Goal: Information Seeking & Learning: Learn about a topic

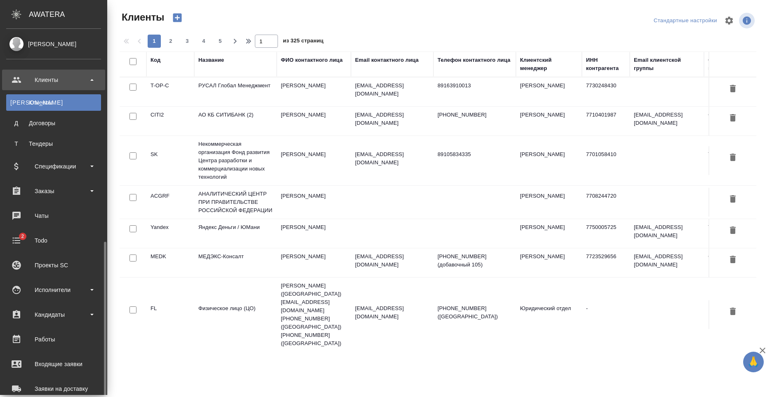
select select "RU"
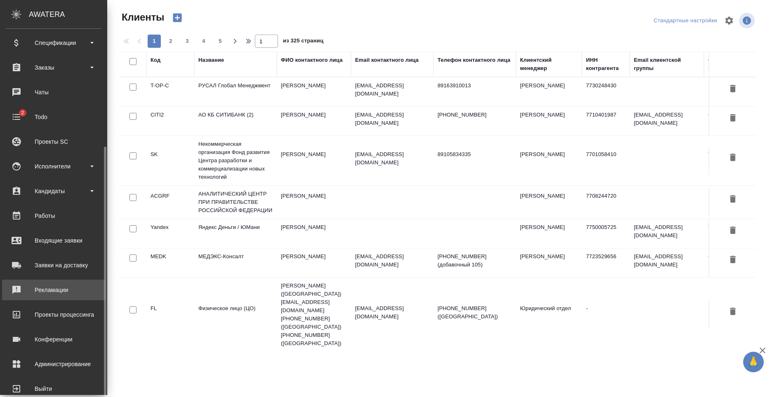
scroll to position [140, 0]
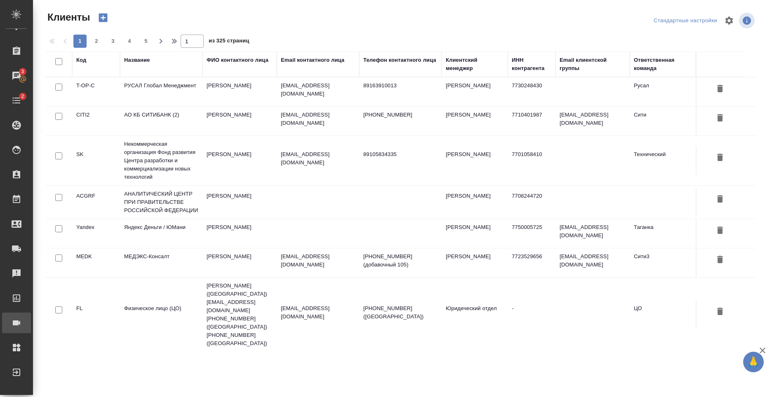
click at [64, 326] on div ".cls-1 fill:#fff; AWATERA [PERSON_NAME] К Клиенты Д Договоры Т Тендеры Специфик…" at bounding box center [386, 198] width 772 height 397
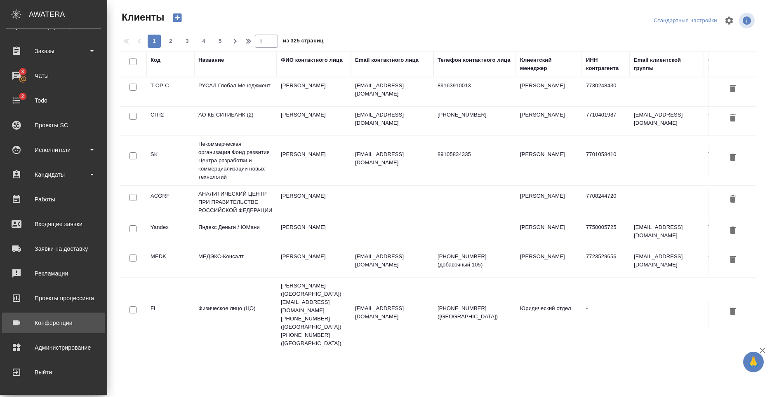
click at [50, 325] on div "Конференции" at bounding box center [53, 323] width 95 height 12
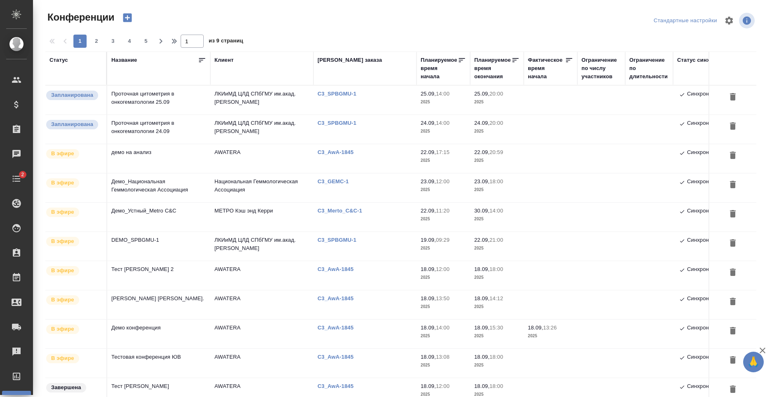
type input "[PERSON_NAME]"
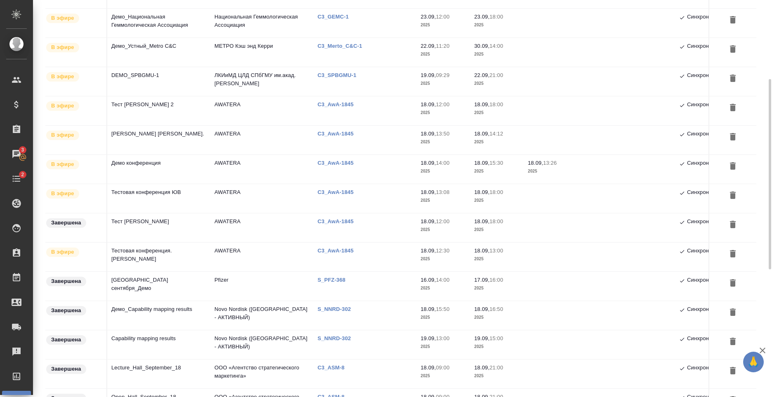
scroll to position [289, 0]
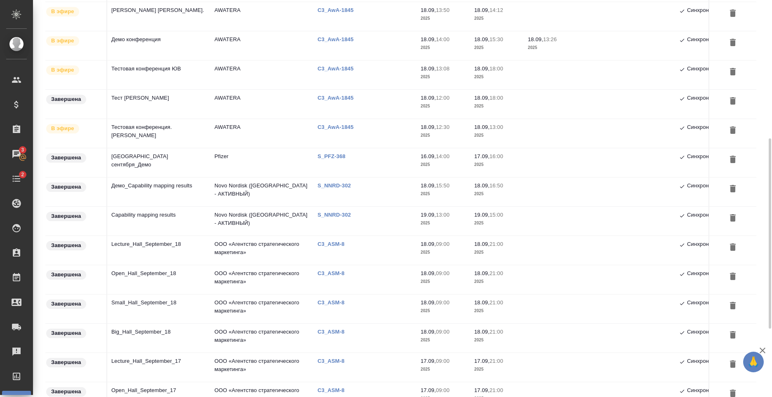
click at [172, 308] on td "Small_Hall_September_18" at bounding box center [158, 309] width 103 height 29
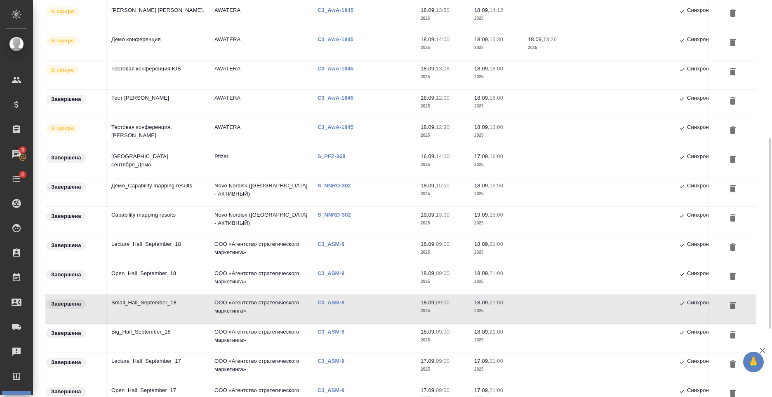
click at [172, 308] on td "Small_Hall_September_18" at bounding box center [158, 309] width 103 height 29
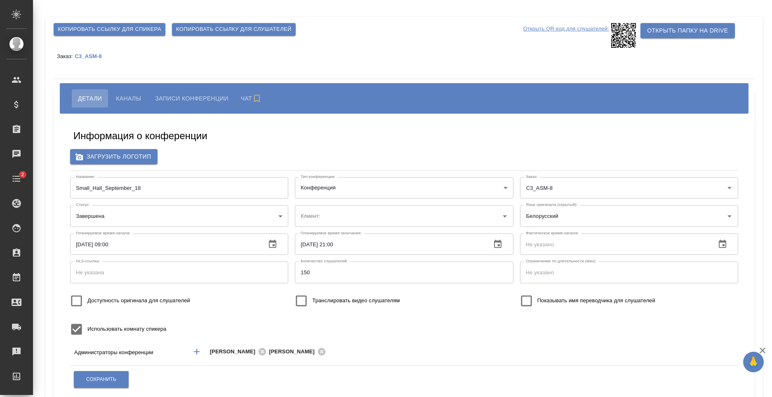
type input "ООО «Агентство стратегического маркетинга»"
click at [211, 102] on span "Записи конференции" at bounding box center [189, 99] width 73 height 10
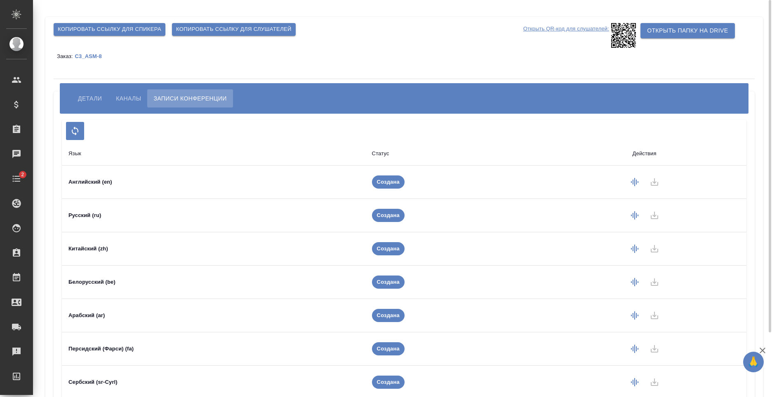
click at [89, 96] on span "Детали" at bounding box center [90, 99] width 24 height 10
click at [73, 98] on button "Детали" at bounding box center [90, 98] width 36 height 18
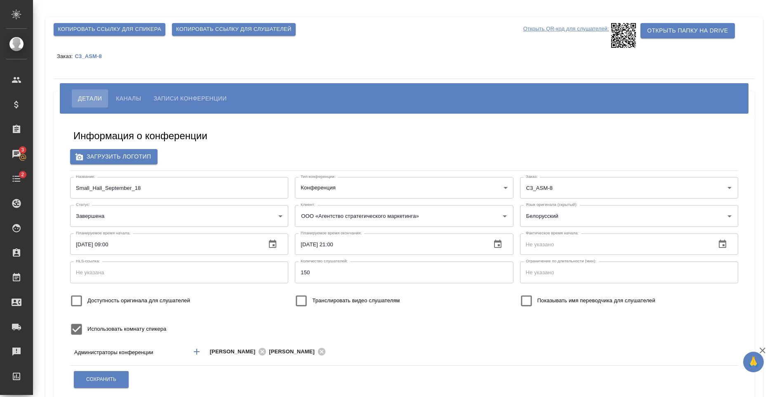
click at [321, 129] on div "Информация о конференции Загрузить логотип Название: Small_Hall_September_18 На…" at bounding box center [404, 305] width 684 height 370
